Goal: Information Seeking & Learning: Learn about a topic

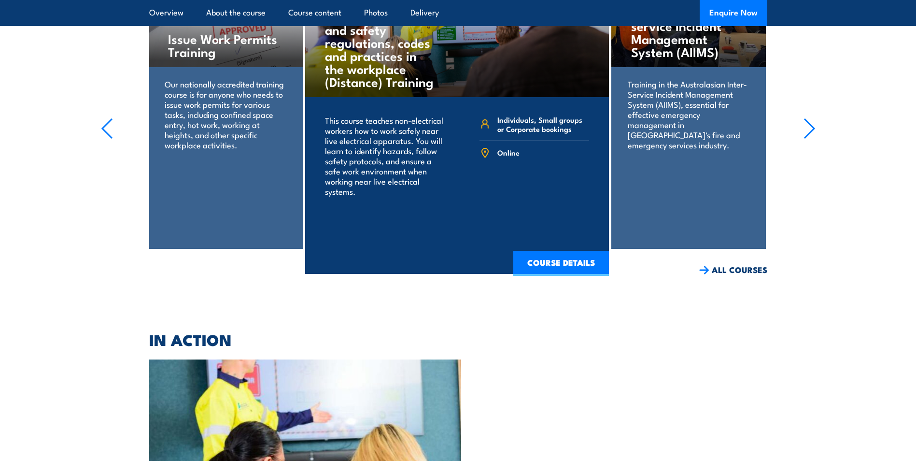
scroll to position [3679, 0]
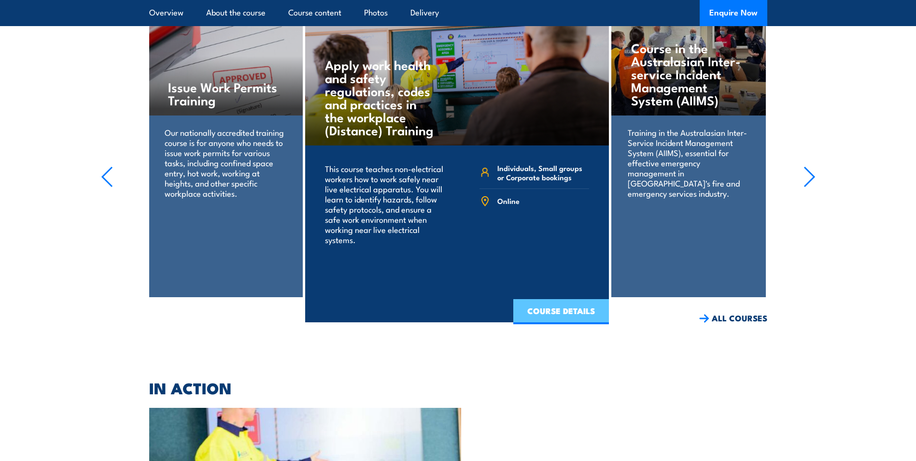
click at [566, 299] on link "COURSE DETAILS" at bounding box center [561, 311] width 96 height 25
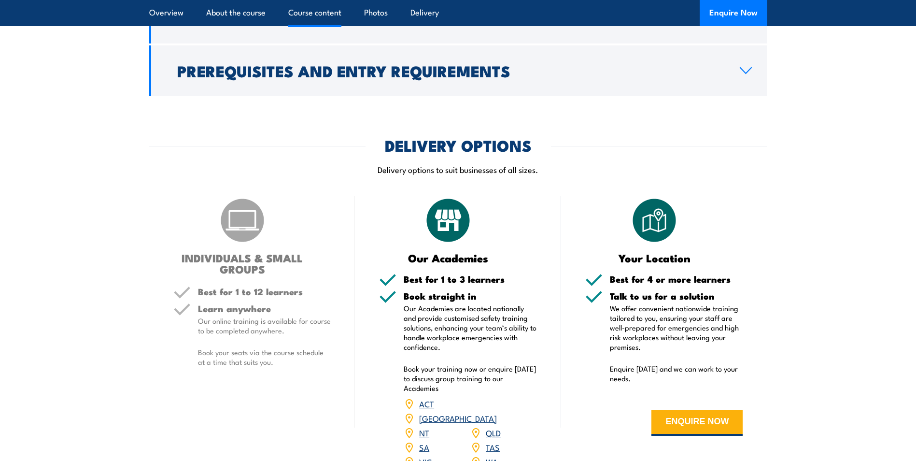
scroll to position [2376, 0]
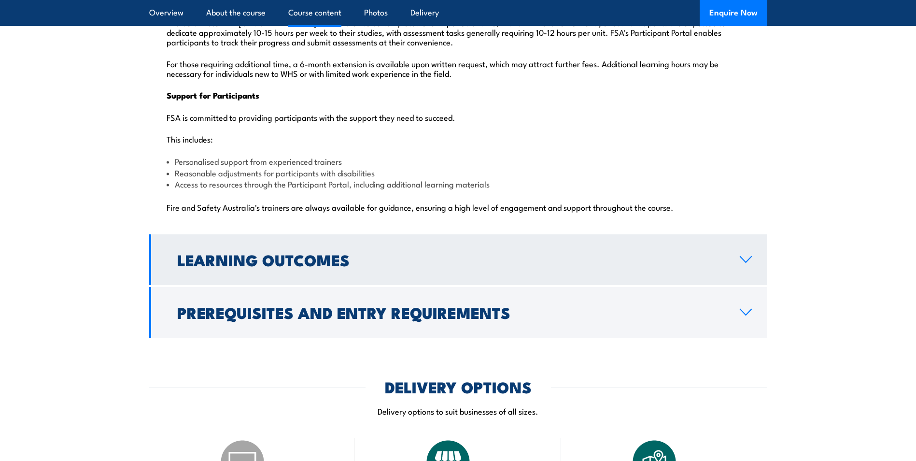
click at [739, 234] on link "Learning Outcomes" at bounding box center [458, 259] width 618 height 51
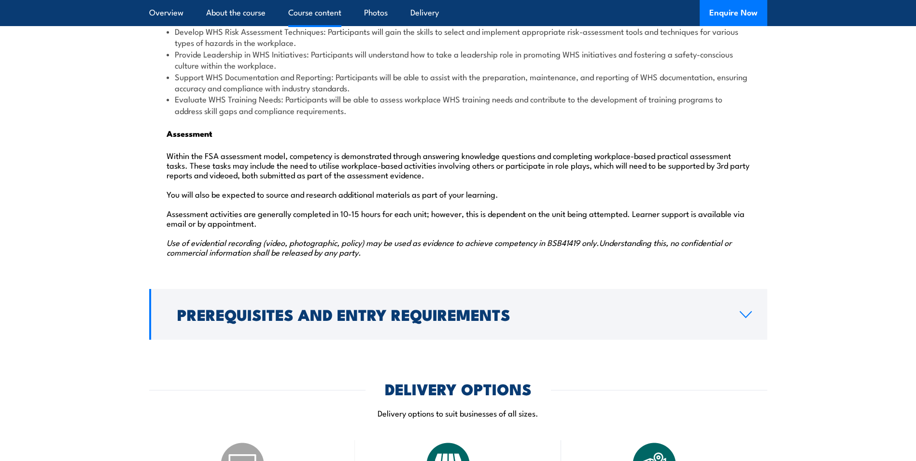
scroll to position [1428, 0]
